Goal: Register for event/course

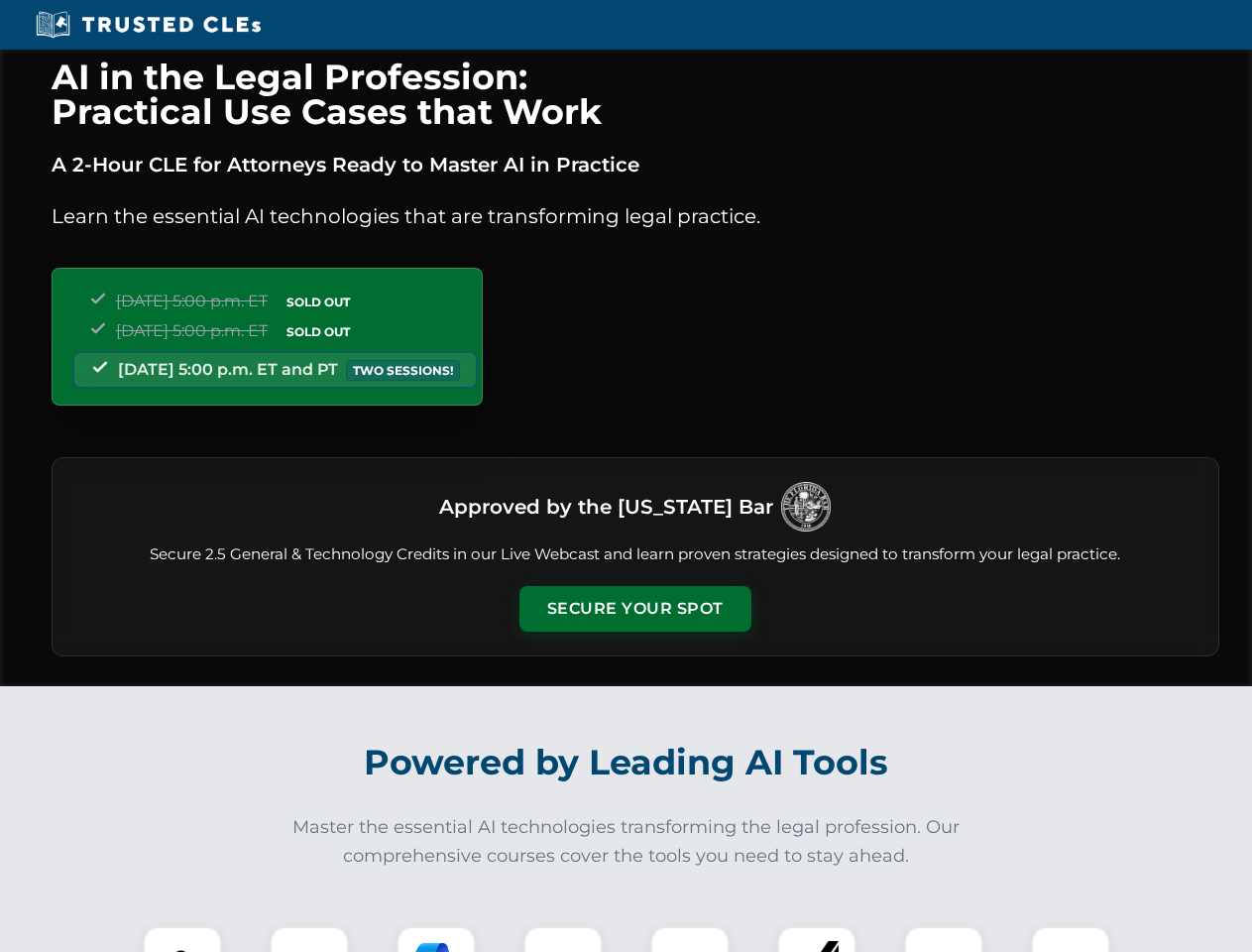
click at [634, 608] on button "Secure Your Spot" at bounding box center [635, 609] width 232 height 46
click at [183, 939] on img at bounding box center [183, 966] width 58 height 58
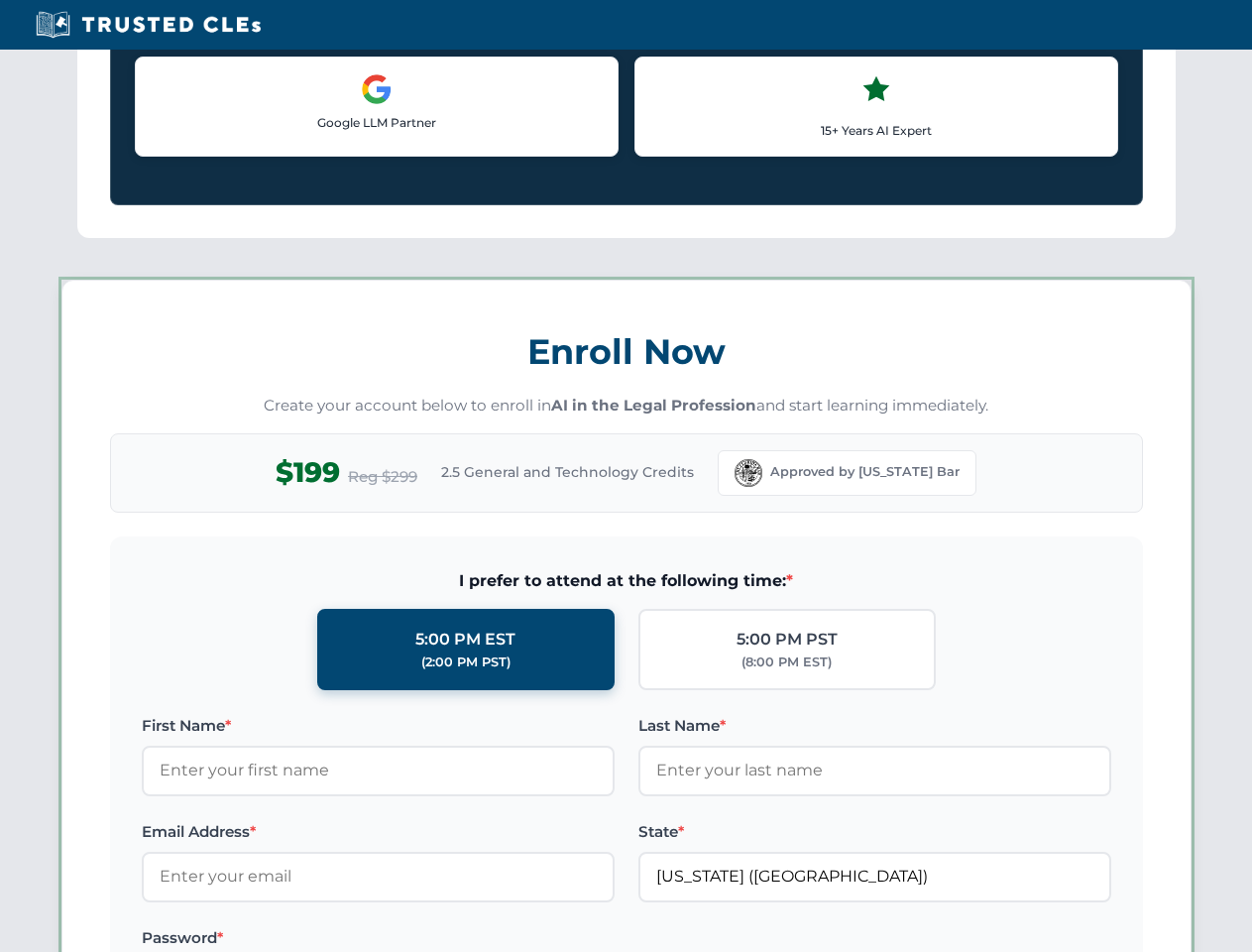
click at [436, 939] on label "Password *" at bounding box center [379, 938] width 473 height 24
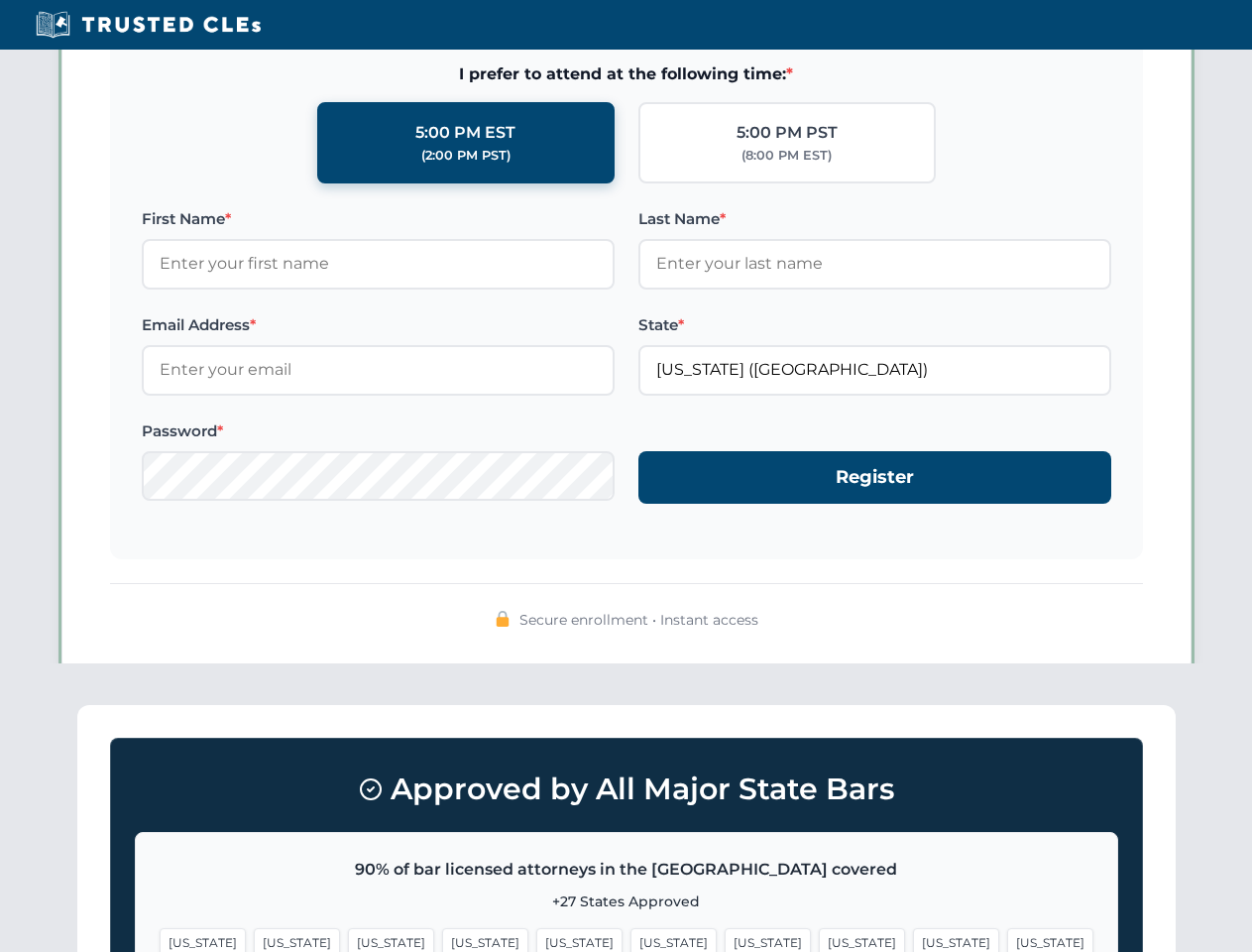
click at [913, 939] on span "[US_STATE]" at bounding box center [956, 942] width 86 height 29
